Goal: Information Seeking & Learning: Understand process/instructions

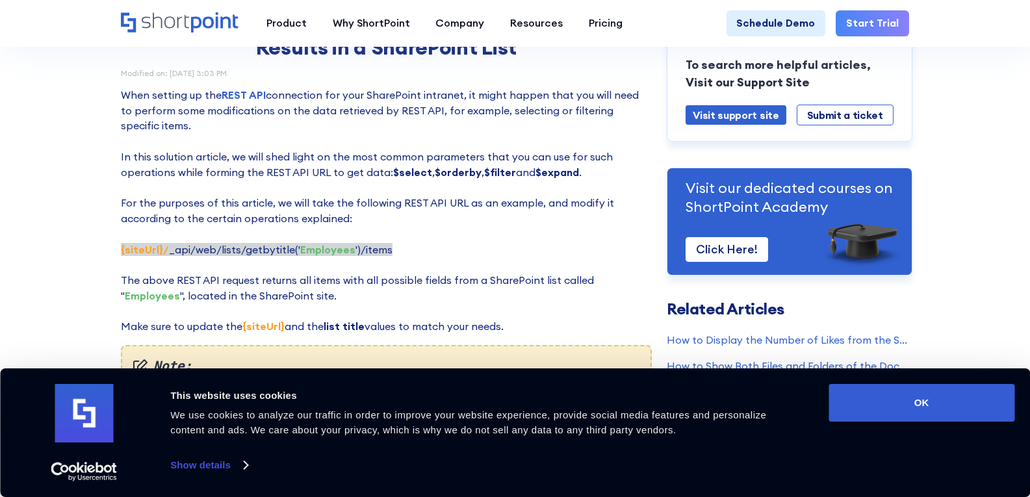
scroll to position [84, 0]
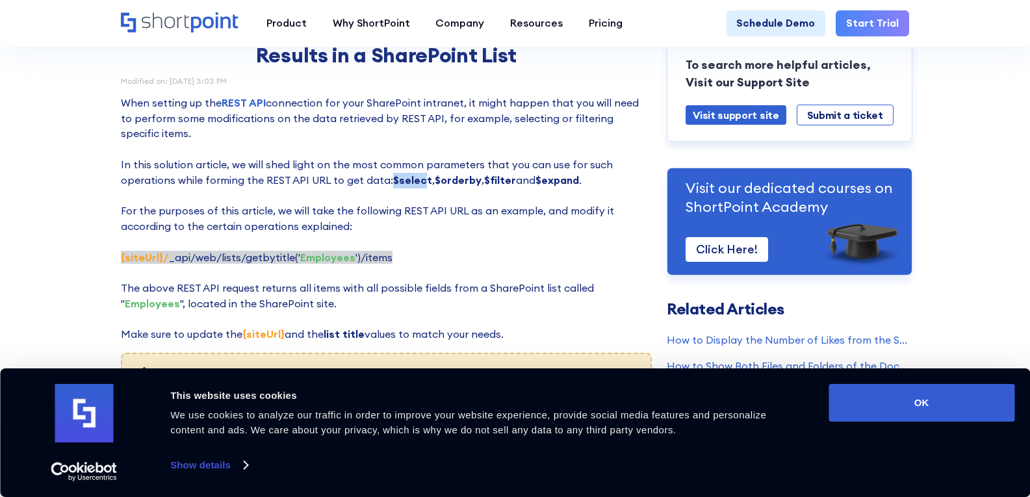
drag, startPoint x: 386, startPoint y: 182, endPoint x: 419, endPoint y: 182, distance: 33.1
click at [419, 182] on strong "$select" at bounding box center [412, 179] width 39 height 13
copy strong "$select"
drag, startPoint x: 430, startPoint y: 181, endPoint x: 473, endPoint y: 182, distance: 42.9
click at [473, 182] on p "When setting up the REST API connection for your SharePoint intranet, it might …" at bounding box center [386, 219] width 530 height 247
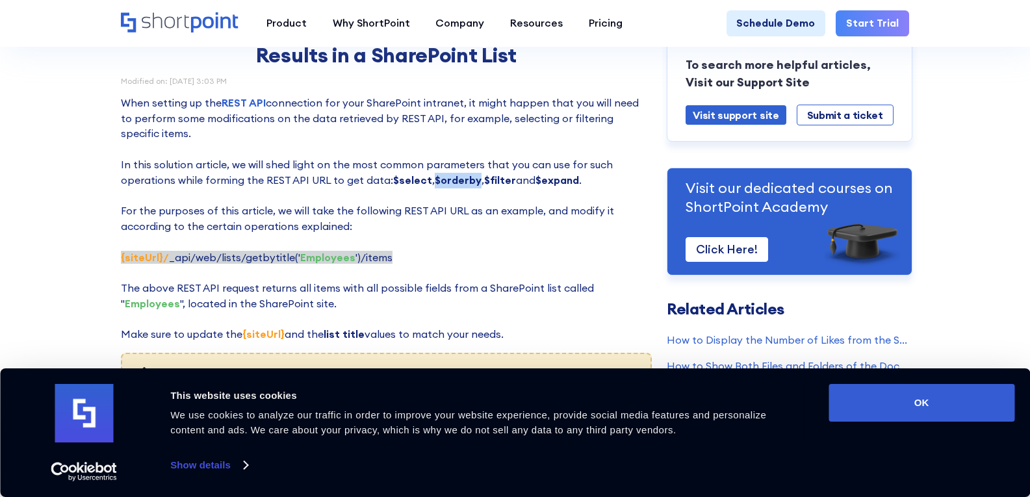
copy strong "$orderby"
drag, startPoint x: 478, startPoint y: 182, endPoint x: 509, endPoint y: 181, distance: 30.5
click at [509, 181] on p "When setting up the REST API connection for your SharePoint intranet, it might …" at bounding box center [386, 219] width 530 height 247
copy strong "$filter"
drag, startPoint x: 532, startPoint y: 183, endPoint x: 573, endPoint y: 183, distance: 40.9
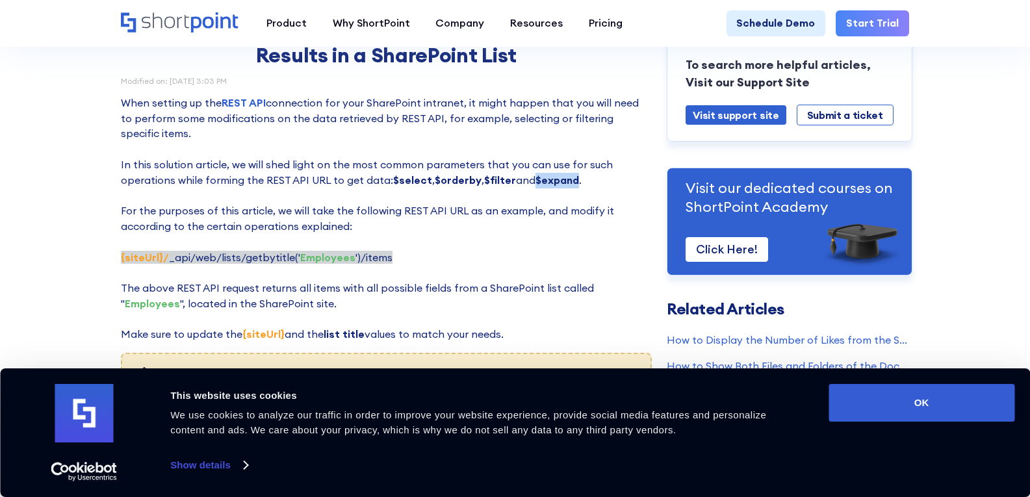
click at [573, 183] on strong "$expand" at bounding box center [557, 179] width 44 height 13
copy strong "$expand"
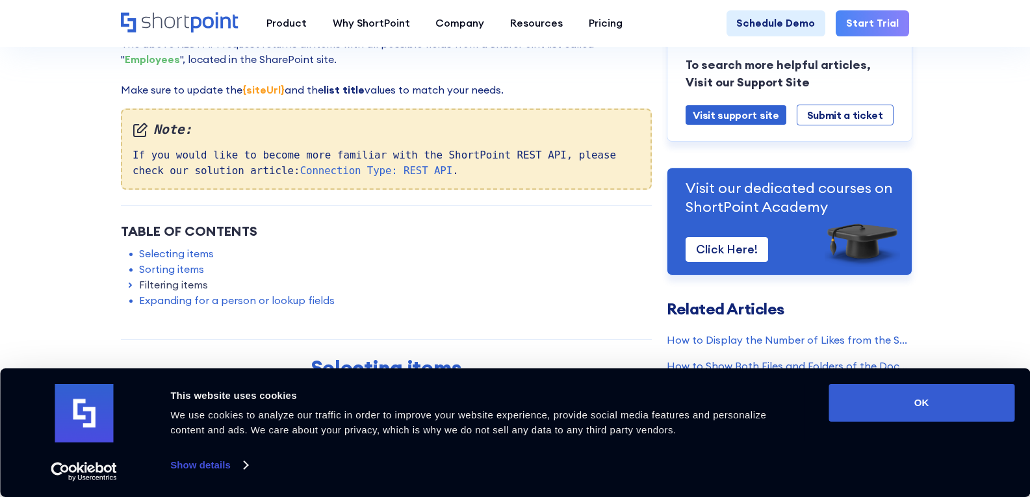
scroll to position [329, 0]
